Goal: Transaction & Acquisition: Purchase product/service

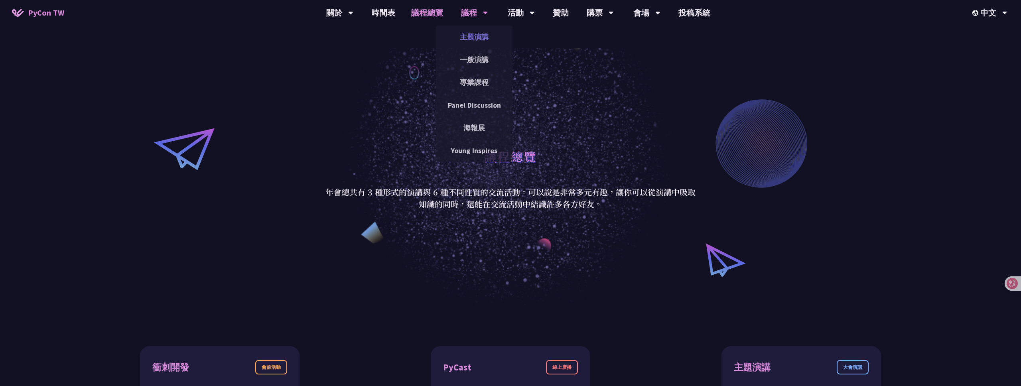
click at [468, 39] on link "主題演講" at bounding box center [474, 37] width 77 height 19
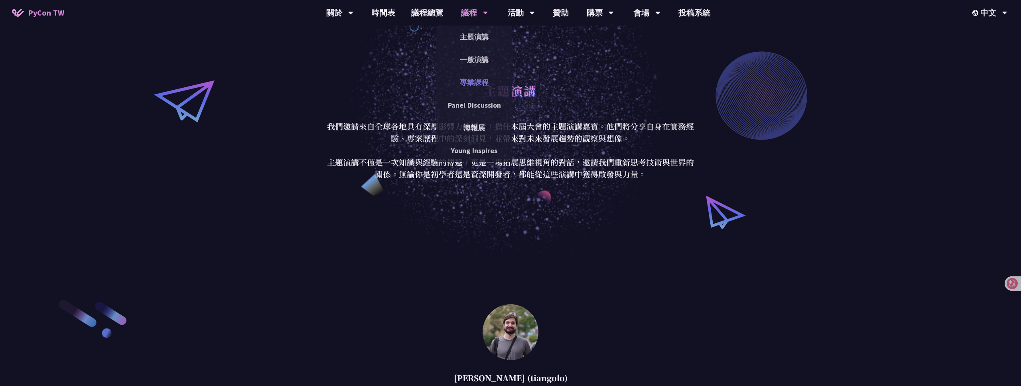
click at [472, 80] on link "專業課程" at bounding box center [474, 82] width 77 height 19
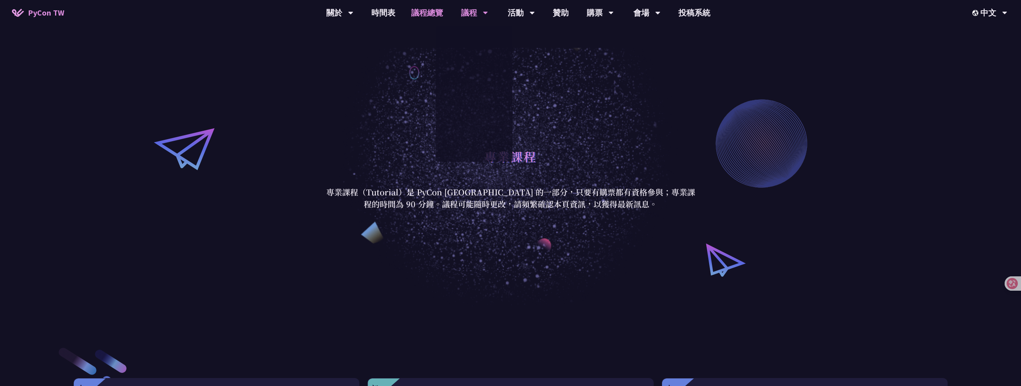
click at [422, 8] on link "議程總覽" at bounding box center [427, 13] width 48 height 26
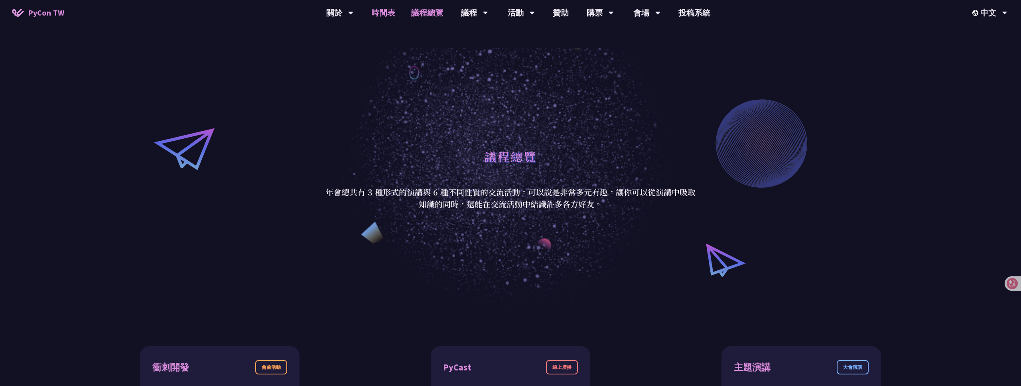
click at [379, 13] on link "時間表" at bounding box center [383, 13] width 40 height 26
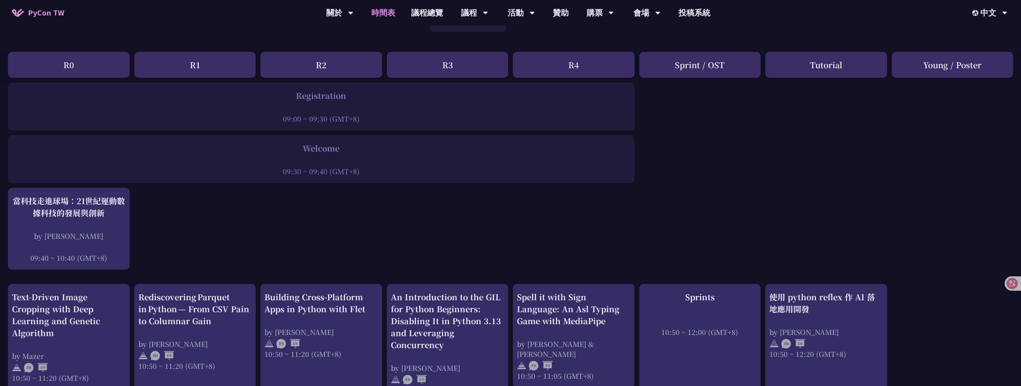
scroll to position [81, 0]
click at [600, 40] on link "購票資訊" at bounding box center [600, 37] width 77 height 19
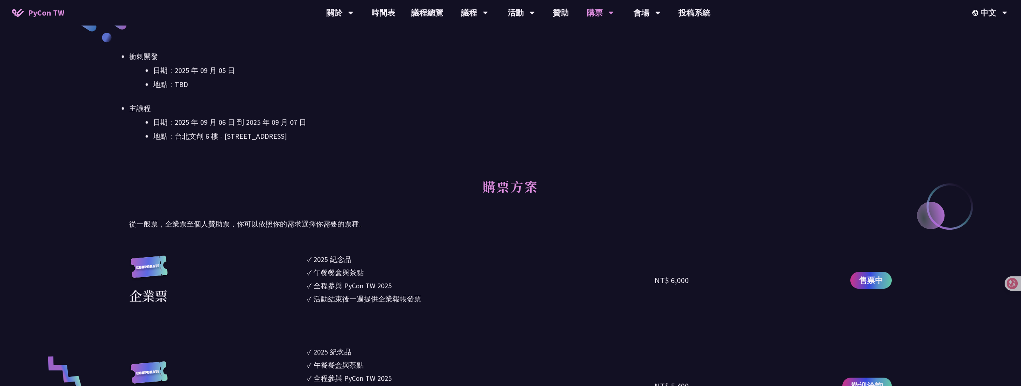
scroll to position [296, 0]
drag, startPoint x: 175, startPoint y: 134, endPoint x: 332, endPoint y: 136, distance: 157.2
click at [332, 136] on li "地點：台北文創 6 樓 - ​[STREET_ADDRESS]" at bounding box center [522, 136] width 739 height 12
copy li "台北文創 6 樓 - ​[STREET_ADDRESS]"
click at [432, 292] on ul "✓ 2025 [PERSON_NAME]✓ 午餐餐盒與茶點 ✓ 全程參與 PyCon TW 2025 ✓ 活動結束後一週提供企業報帳發票" at bounding box center [480, 280] width 347 height 53
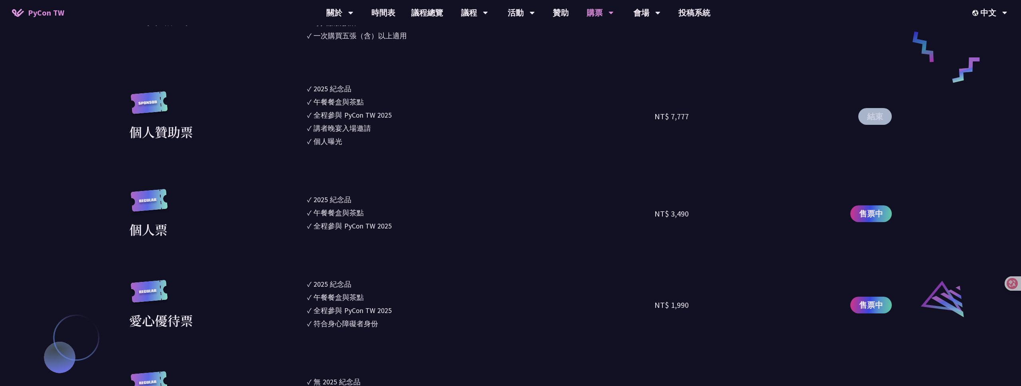
scroll to position [661, 0]
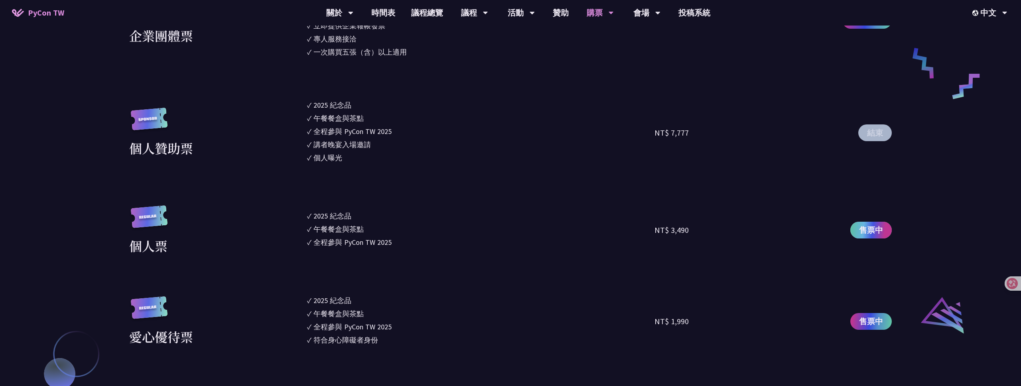
click at [873, 225] on span "售票中" at bounding box center [871, 230] width 24 height 12
click at [635, 236] on ul "✓ 2025 紀念品 ✓ 午餐餐盒與茶點 ✓ 全程參與 PyCon TW 2025" at bounding box center [480, 230] width 347 height 50
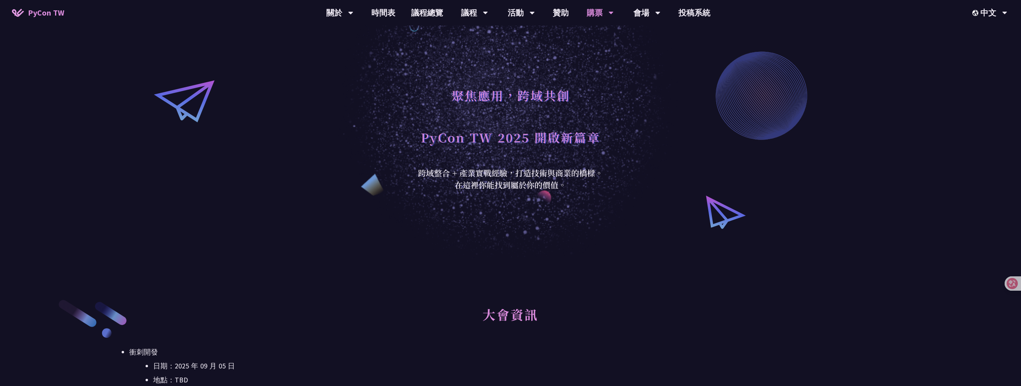
click at [861, 133] on div "聚焦應用，跨域共創 PyCon TW 2025 開啟新篇章 跨域整合 + 產業實戰經驗，打造技術與商業的橋樑。 在這裡你能找到屬於你的價值。" at bounding box center [510, 129] width 1021 height 258
